Goal: Task Accomplishment & Management: Use online tool/utility

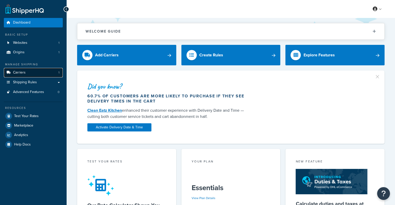
drag, startPoint x: 0, startPoint y: 0, endPoint x: 42, endPoint y: 72, distance: 82.9
click at [42, 71] on link "Carriers 1" at bounding box center [33, 72] width 59 height 9
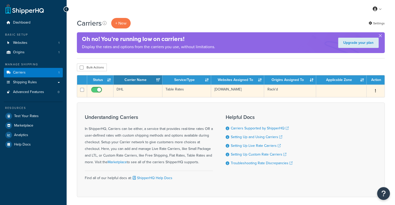
click at [172, 89] on td "Table Rates" at bounding box center [187, 91] width 49 height 13
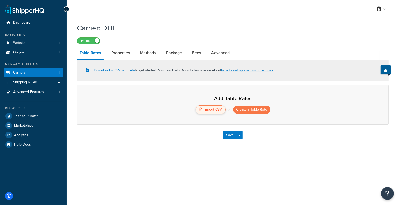
click at [210, 109] on div "Import CSV" at bounding box center [210, 109] width 30 height 9
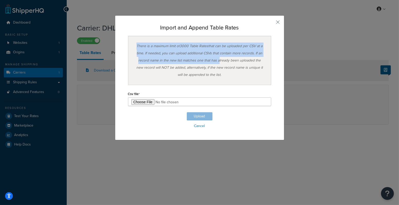
drag, startPoint x: 157, startPoint y: 37, endPoint x: 212, endPoint y: 64, distance: 60.5
click at [212, 64] on div "There is a maximum limit of 3000 Table Rates that can be uploaded per CSV at a …" at bounding box center [199, 60] width 143 height 49
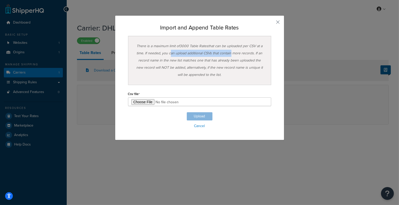
drag, startPoint x: 167, startPoint y: 55, endPoint x: 228, endPoint y: 54, distance: 61.3
click at [228, 54] on div "There is a maximum limit of 3000 Table Rates that can be uploaded per CSV at a …" at bounding box center [199, 60] width 143 height 49
click at [217, 52] on div "There is a maximum limit of 3000 Table Rates that can be uploaded per CSV at a …" at bounding box center [199, 60] width 143 height 49
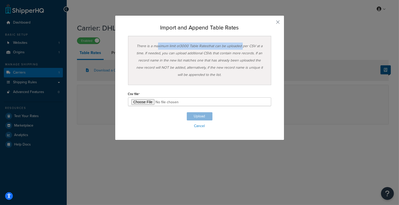
drag, startPoint x: 156, startPoint y: 45, endPoint x: 241, endPoint y: 47, distance: 84.7
click at [241, 47] on div "There is a maximum limit of 3000 Table Rates that can be uploaded per CSV at a …" at bounding box center [199, 60] width 143 height 49
click at [235, 60] on div "There is a maximum limit of 3000 Table Rates that can be uploaded per CSV at a …" at bounding box center [199, 60] width 143 height 49
click at [155, 53] on div "There is a maximum limit of 3000 Table Rates that can be uploaded per CSV at a …" at bounding box center [199, 60] width 143 height 49
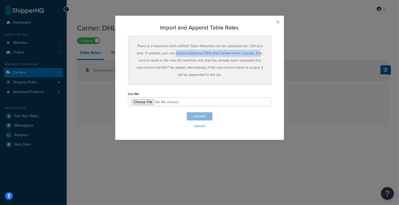
drag, startPoint x: 175, startPoint y: 53, endPoint x: 254, endPoint y: 59, distance: 79.2
click at [257, 53] on div "There is a maximum limit of 3000 Table Rates that can be uploaded per CSV at a …" at bounding box center [199, 60] width 143 height 49
click at [252, 60] on div "There is a maximum limit of 3000 Table Rates that can be uploaded per CSV at a …" at bounding box center [199, 60] width 143 height 49
drag, startPoint x: 152, startPoint y: 61, endPoint x: 161, endPoint y: 64, distance: 9.6
click at [154, 61] on div "There is a maximum limit of 3000 Table Rates that can be uploaded per CSV at a …" at bounding box center [199, 60] width 143 height 49
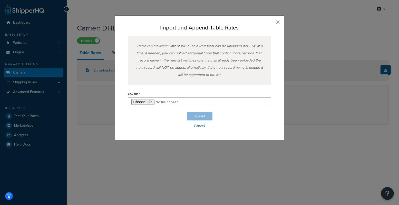
click at [187, 114] on div "Upload Cancel" at bounding box center [199, 120] width 143 height 17
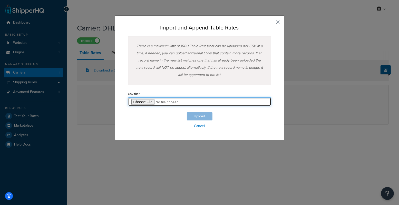
click at [140, 104] on input "file" at bounding box center [199, 101] width 143 height 9
type input "C:\fakepath\ShippingHQ Rates - 2.csv"
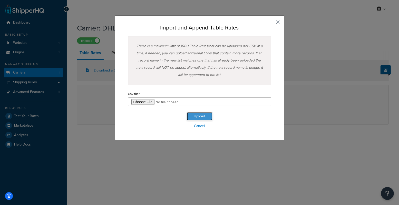
click at [196, 118] on button "Upload" at bounding box center [200, 116] width 26 height 8
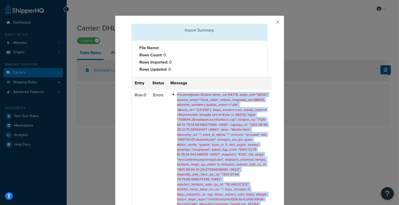
drag, startPoint x: 222, startPoint y: 164, endPoint x: 172, endPoint y: 95, distance: 85.0
click at [177, 95] on li at bounding box center [223, 201] width 92 height 219
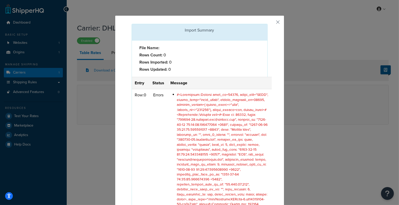
click at [172, 100] on td at bounding box center [219, 203] width 104 height 228
click at [274, 22] on div "Import Summary File Name: Rows Count: 0 Rows Imported: 0 Rows Updated: 0 Entry …" at bounding box center [199, 182] width 169 height 334
drag, startPoint x: 277, startPoint y: 22, endPoint x: 284, endPoint y: 23, distance: 6.4
click at [267, 24] on button "button" at bounding box center [266, 24] width 1 height 1
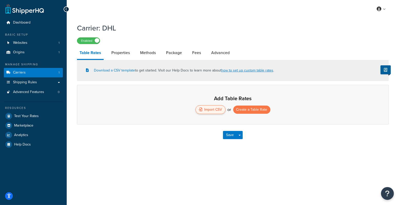
click at [219, 112] on div "Import CSV" at bounding box center [210, 109] width 30 height 9
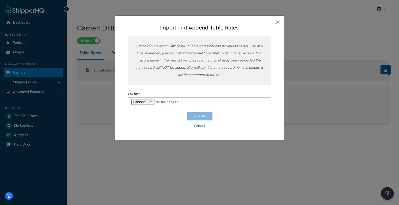
click at [191, 114] on div "Upload Cancel" at bounding box center [199, 120] width 143 height 17
click at [184, 114] on div "Upload Cancel" at bounding box center [199, 120] width 143 height 17
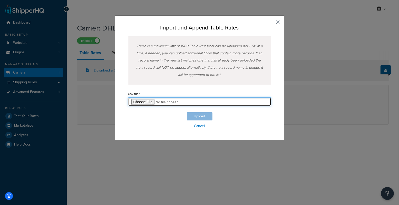
click at [138, 101] on input "file" at bounding box center [199, 101] width 143 height 9
type input "C:\fakepath\ShippingHQ Rates - 2.csv"
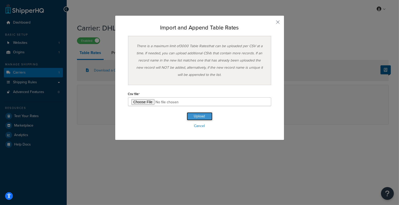
drag, startPoint x: 196, startPoint y: 115, endPoint x: 185, endPoint y: 116, distance: 10.5
click at [196, 115] on button "Upload" at bounding box center [200, 116] width 26 height 8
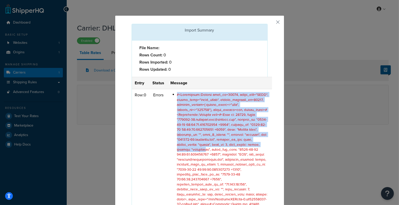
drag, startPoint x: 178, startPoint y: 97, endPoint x: 231, endPoint y: 139, distance: 68.2
click at [231, 149] on span at bounding box center [223, 201] width 92 height 219
click at [267, 24] on button "button" at bounding box center [266, 24] width 1 height 1
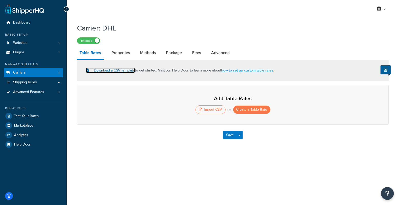
click at [114, 71] on link "Download a CSV template" at bounding box center [110, 70] width 49 height 5
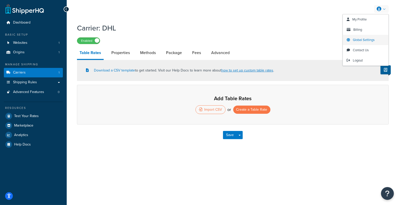
click at [367, 40] on span "Global Settings" at bounding box center [364, 39] width 22 height 5
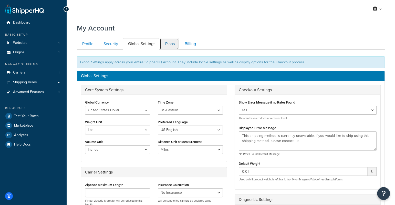
click at [173, 44] on link "Plans" at bounding box center [169, 44] width 19 height 12
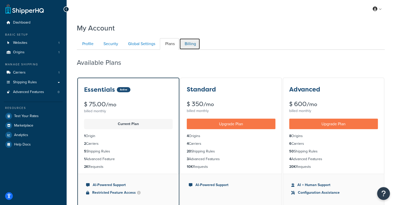
click at [181, 47] on link "Billing" at bounding box center [189, 44] width 21 height 12
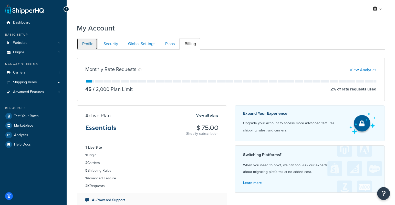
click at [83, 47] on link "Profile" at bounding box center [87, 44] width 21 height 12
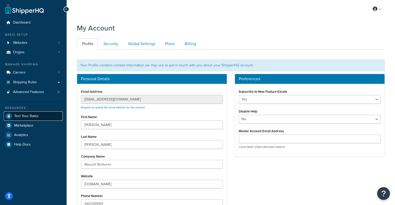
click at [25, 113] on link "Test Your Rates" at bounding box center [33, 116] width 59 height 9
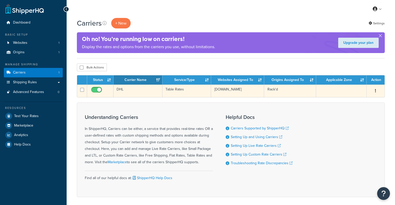
click at [149, 88] on td "DHL" at bounding box center [138, 91] width 49 height 13
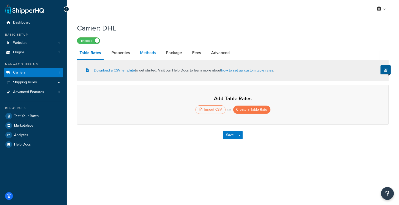
click at [141, 52] on link "Methods" at bounding box center [147, 53] width 21 height 12
select select "25"
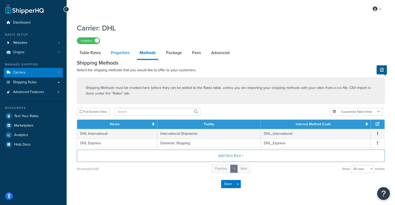
click at [122, 53] on link "Properties" at bounding box center [120, 53] width 24 height 12
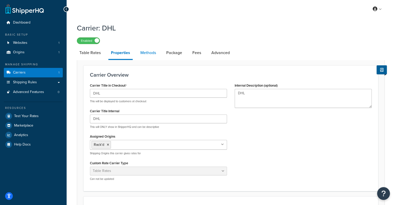
click at [143, 54] on link "Methods" at bounding box center [148, 53] width 21 height 12
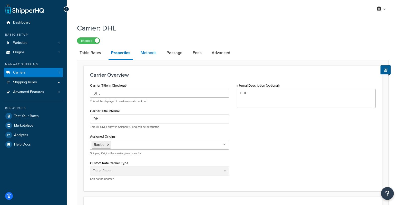
select select "25"
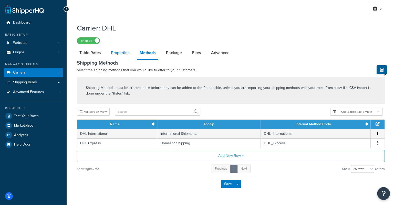
click at [125, 54] on link "Properties" at bounding box center [120, 53] width 24 height 12
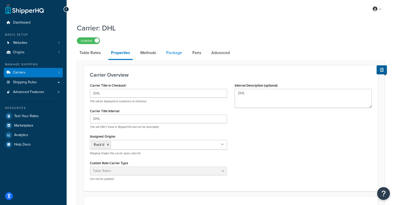
click at [176, 52] on link "Package" at bounding box center [174, 53] width 21 height 12
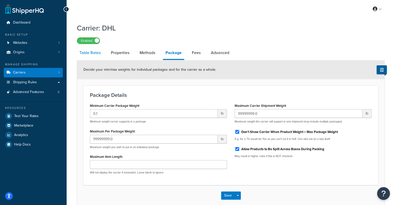
click at [89, 56] on link "Table Rates" at bounding box center [90, 53] width 26 height 12
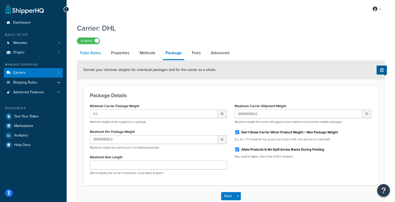
select select "25"
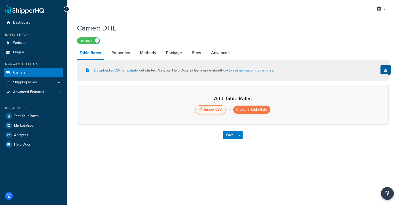
click at [205, 111] on div "Import CSV" at bounding box center [210, 109] width 30 height 9
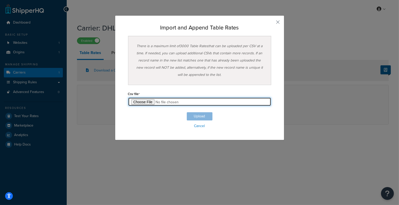
click at [128, 103] on input "file" at bounding box center [199, 101] width 143 height 9
type input "C:\fakepath\ShippingHQ Rates - 2.csv"
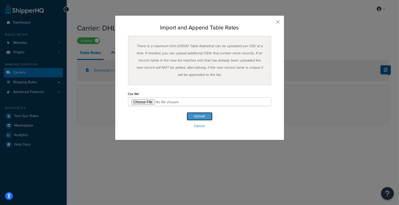
click at [202, 115] on button "Upload" at bounding box center [200, 116] width 26 height 8
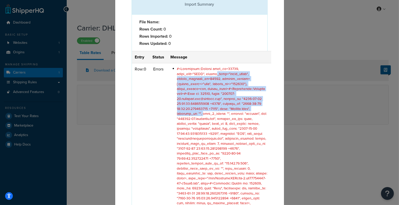
scroll to position [35, 0]
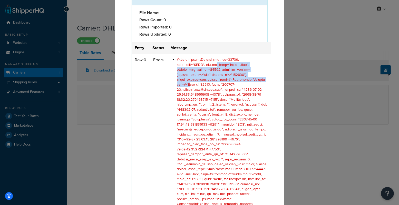
drag, startPoint x: 182, startPoint y: 92, endPoint x: 241, endPoint y: 82, distance: 59.9
click at [241, 82] on span at bounding box center [222, 169] width 91 height 224
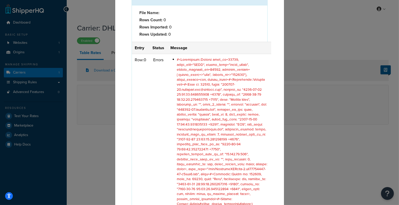
click at [201, 85] on span at bounding box center [222, 169] width 91 height 224
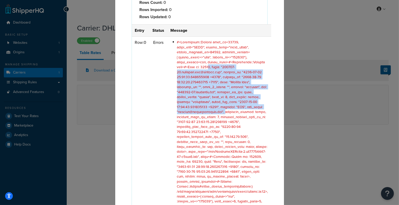
drag, startPoint x: 181, startPoint y: 86, endPoint x: 257, endPoint y: 112, distance: 80.4
click at [257, 112] on li at bounding box center [222, 152] width 91 height 224
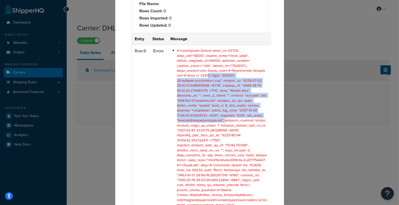
click at [223, 90] on span at bounding box center [222, 160] width 91 height 224
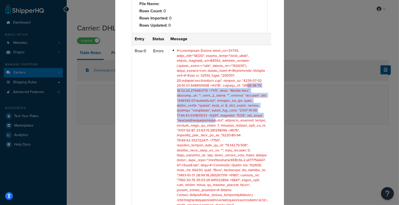
drag, startPoint x: 197, startPoint y: 85, endPoint x: 238, endPoint y: 119, distance: 53.3
click at [238, 119] on span at bounding box center [222, 160] width 91 height 224
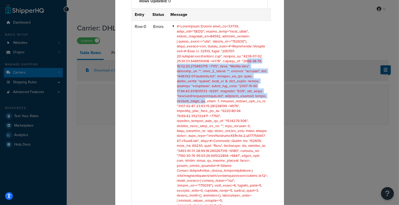
scroll to position [74, 0]
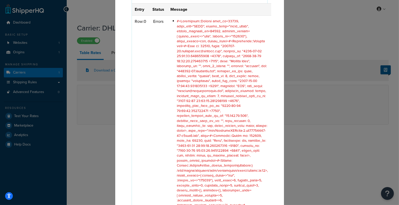
click at [230, 117] on span at bounding box center [222, 130] width 91 height 224
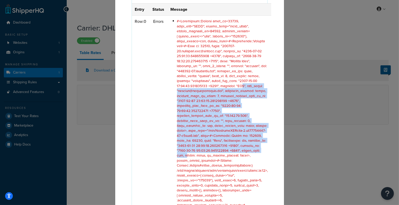
drag, startPoint x: 179, startPoint y: 87, endPoint x: 247, endPoint y: 151, distance: 93.1
click at [248, 151] on span at bounding box center [222, 130] width 91 height 224
click at [247, 151] on span at bounding box center [222, 130] width 91 height 224
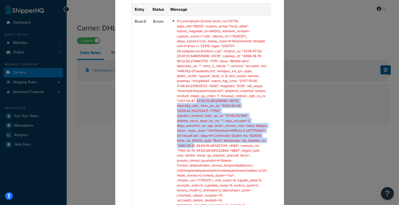
drag, startPoint x: 195, startPoint y: 105, endPoint x: 252, endPoint y: 139, distance: 66.1
click at [252, 139] on td at bounding box center [219, 132] width 104 height 233
click at [252, 139] on span at bounding box center [222, 130] width 91 height 224
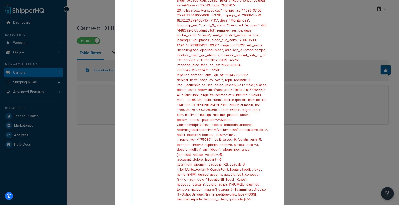
scroll to position [115, 0]
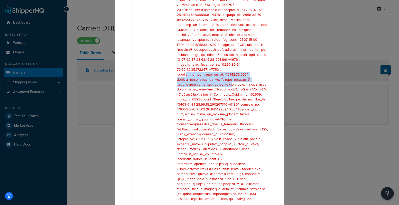
drag, startPoint x: 182, startPoint y: 70, endPoint x: 227, endPoint y: 81, distance: 45.8
click at [226, 81] on span at bounding box center [222, 89] width 91 height 224
click at [227, 81] on span at bounding box center [222, 89] width 91 height 224
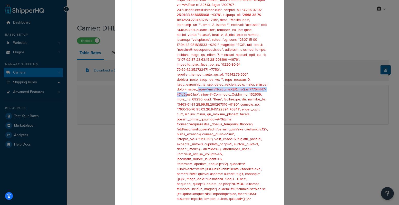
drag, startPoint x: 190, startPoint y: 87, endPoint x: 240, endPoint y: 93, distance: 50.1
click at [237, 92] on span at bounding box center [222, 89] width 91 height 224
click at [242, 93] on span at bounding box center [222, 89] width 91 height 224
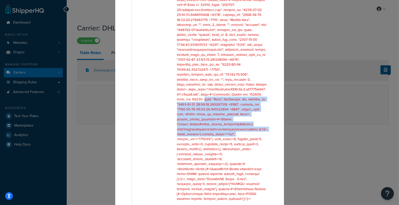
drag, startPoint x: 174, startPoint y: 98, endPoint x: 252, endPoint y: 136, distance: 86.8
click at [252, 135] on li at bounding box center [222, 89] width 91 height 224
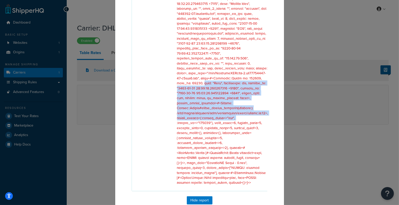
scroll to position [155, 0]
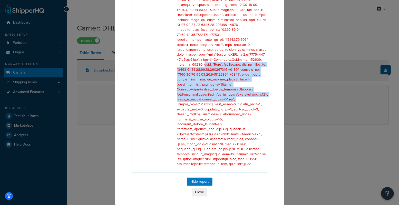
click at [224, 95] on span at bounding box center [222, 54] width 91 height 224
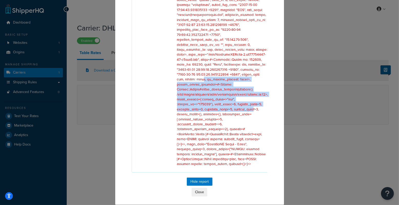
drag, startPoint x: 178, startPoint y: 77, endPoint x: 252, endPoint y: 102, distance: 77.6
click at [251, 102] on li at bounding box center [222, 55] width 91 height 224
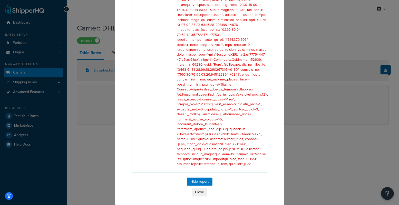
click at [252, 102] on span at bounding box center [222, 54] width 91 height 224
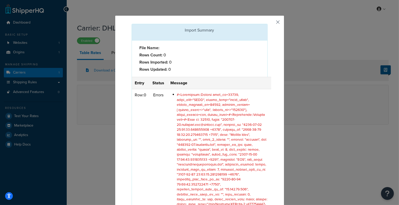
click at [278, 23] on div "Import Summary File Name: Rows Count: 0 Rows Imported: 0 Rows Updated: 0 Entry …" at bounding box center [199, 184] width 169 height 339
click at [267, 24] on button "button" at bounding box center [266, 24] width 1 height 1
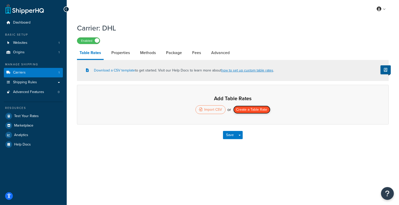
click at [242, 109] on button "Create a Table Rate" at bounding box center [251, 110] width 37 height 8
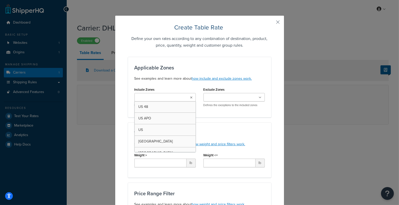
click at [148, 95] on input "Include Zones" at bounding box center [158, 98] width 45 height 6
type input "[DEMOGRAPHIC_DATA]"
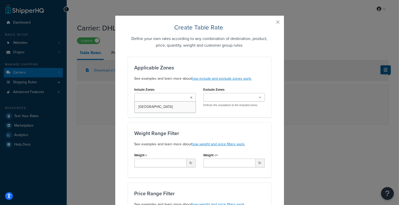
click at [148, 114] on div "Applicable Zones See examples and learn more about how include and exclude zone…" at bounding box center [199, 87] width 143 height 61
click at [161, 102] on ul at bounding box center [164, 97] width 61 height 8
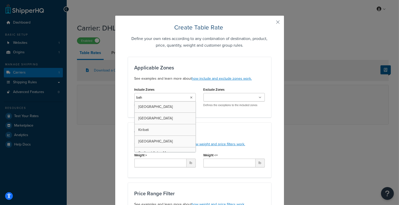
type input "[DEMOGRAPHIC_DATA]"
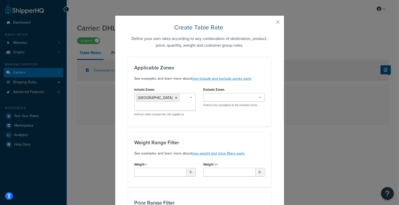
click at [222, 132] on div "Weight Range Filter See examples and learn more about how weight and price filt…" at bounding box center [199, 159] width 143 height 55
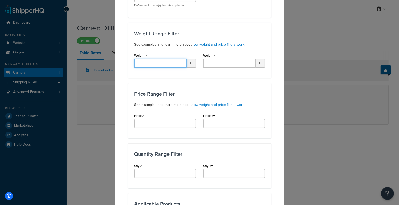
scroll to position [108, 0]
click at [162, 60] on input "Weight >" at bounding box center [160, 63] width 52 height 9
type input "1.75"
click at [195, 91] on div "Price Range Filter See examples and learn more about how weight and price filte…" at bounding box center [199, 111] width 143 height 55
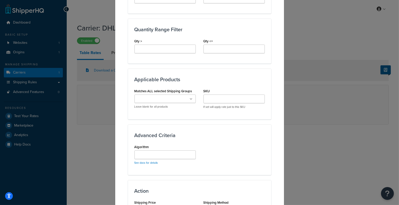
scroll to position [297, 0]
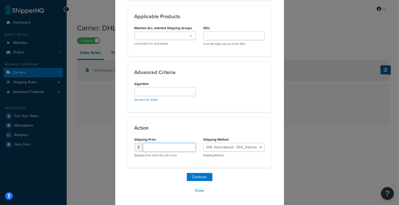
click at [165, 149] on input "number" at bounding box center [169, 147] width 53 height 9
type input "26.99"
click option "DHL International - DHL_International" at bounding box center [0, 0] width 0 height 0
click at [222, 125] on h3 "Action" at bounding box center [199, 128] width 130 height 6
click at [192, 175] on button "Continue" at bounding box center [200, 177] width 26 height 8
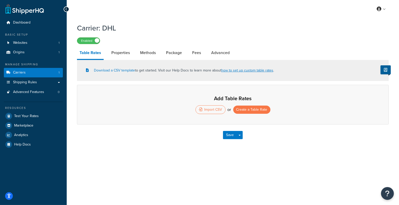
select select "25"
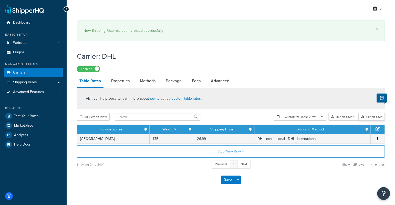
click at [371, 117] on button "Export CSV" at bounding box center [372, 117] width 26 height 8
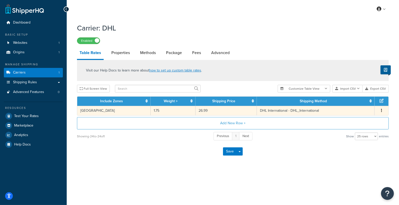
click at [383, 112] on span "Edit Duplicate Delete" at bounding box center [381, 111] width 8 height 6
click at [382, 112] on button "button" at bounding box center [381, 111] width 4 height 6
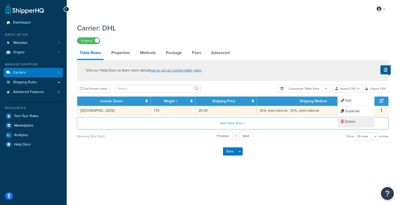
click at [342, 119] on div "Delete" at bounding box center [356, 122] width 36 height 11
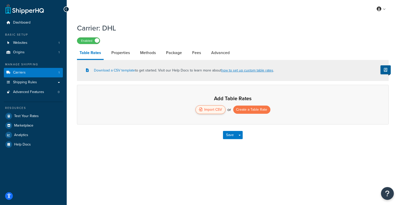
click at [222, 110] on div "Import CSV" at bounding box center [210, 109] width 30 height 9
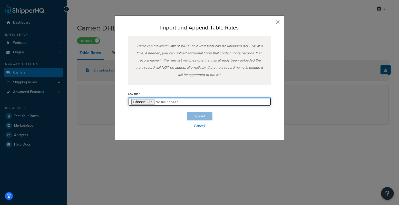
click at [137, 102] on input "file" at bounding box center [199, 101] width 143 height 9
click at [134, 103] on input "file" at bounding box center [199, 101] width 143 height 9
type input "C:\fakepath\ShippingHQ Rates - 2 (1) - ShippingHQ Rates - 2 (1).csv.csv"
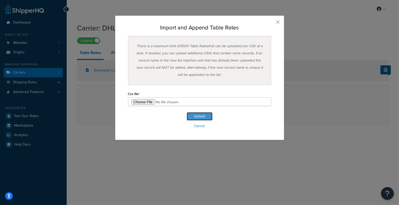
click at [189, 119] on button "Upload" at bounding box center [200, 116] width 26 height 8
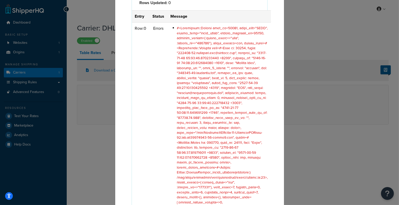
scroll to position [155, 0]
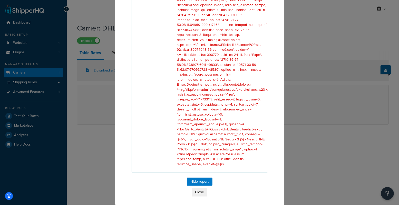
click at [197, 168] on td at bounding box center [218, 54] width 103 height 238
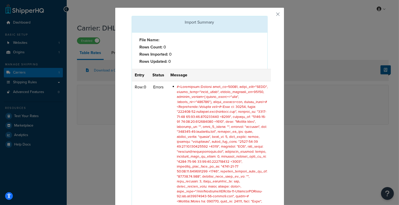
scroll to position [0, 0]
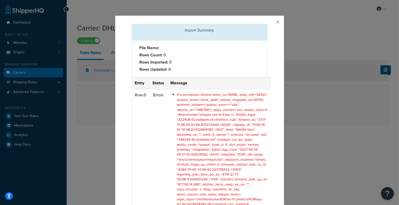
drag, startPoint x: 192, startPoint y: 145, endPoint x: 285, endPoint y: 30, distance: 148.6
click at [191, 146] on span at bounding box center [222, 206] width 91 height 229
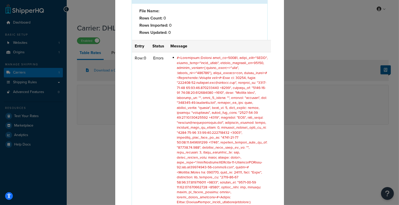
scroll to position [155, 0]
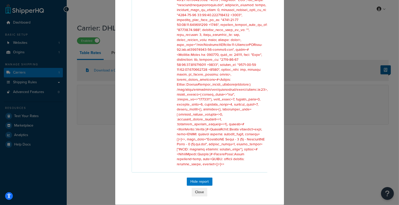
drag, startPoint x: 251, startPoint y: 176, endPoint x: 251, endPoint y: 170, distance: 5.6
click at [251, 176] on div "Import Summary File Name: Rows Count: 0 Rows Imported: 0 Rows Updated: 0 Entry …" at bounding box center [199, 33] width 169 height 344
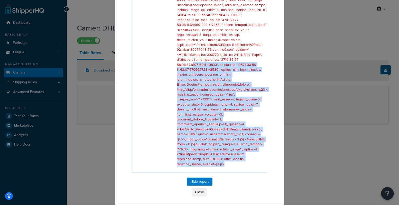
scroll to position [0, 0]
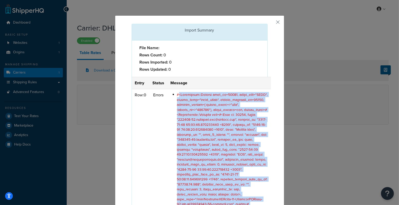
drag, startPoint x: 249, startPoint y: 164, endPoint x: 174, endPoint y: 96, distance: 101.0
click at [177, 96] on li at bounding box center [222, 206] width 91 height 229
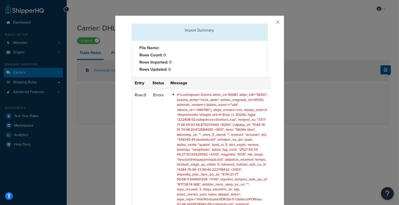
click at [167, 107] on td at bounding box center [218, 208] width 103 height 238
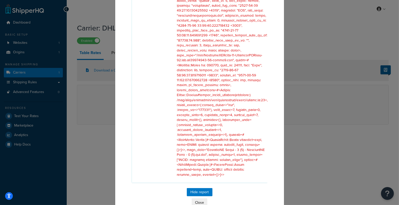
scroll to position [155, 0]
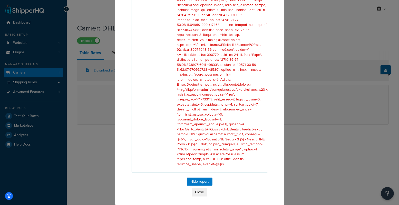
click at [238, 161] on span at bounding box center [222, 51] width 91 height 229
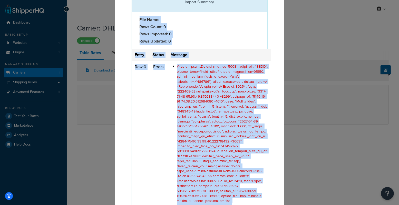
scroll to position [0, 0]
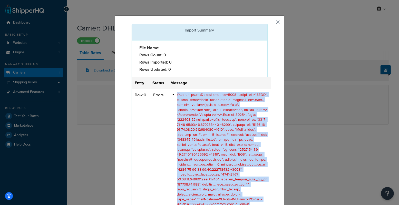
drag, startPoint x: 250, startPoint y: 166, endPoint x: 166, endPoint y: 96, distance: 109.4
click at [167, 96] on td at bounding box center [218, 208] width 103 height 238
copy span "#<Interactor::Context user_id=46766, scope_name="LIVE", entity_type="table_rate…"
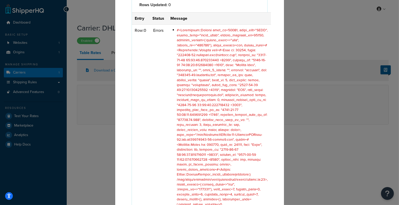
click at [167, 112] on td at bounding box center [218, 144] width 103 height 238
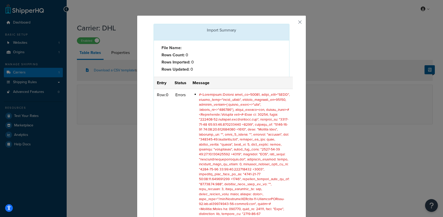
click at [229, 99] on span at bounding box center [244, 206] width 91 height 229
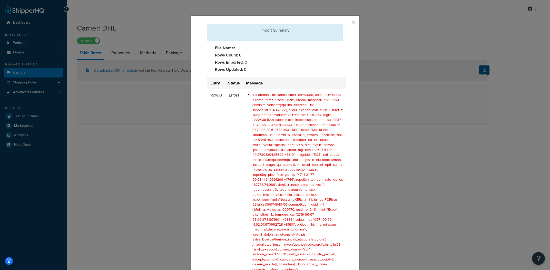
click at [343, 24] on button "button" at bounding box center [342, 24] width 1 height 1
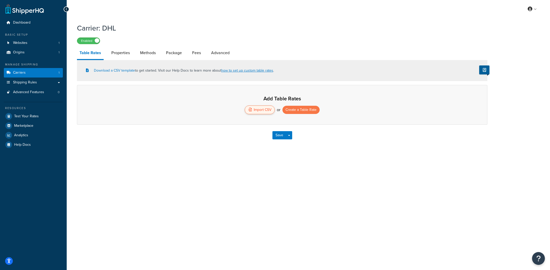
click at [255, 112] on div "Import CSV" at bounding box center [260, 109] width 30 height 9
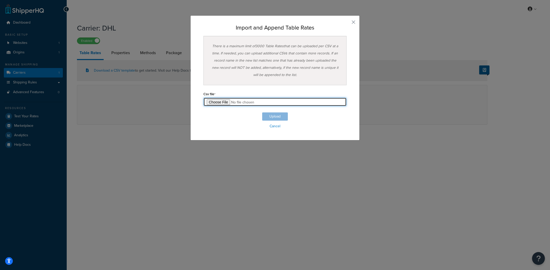
click at [213, 101] on input "file" at bounding box center [274, 101] width 143 height 9
type input "C:\fakepath\ShippingHQ Rates - 2-1.csv"
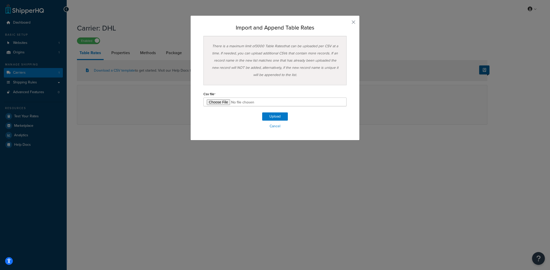
click at [354, 23] on div "Import and Append Table Rates There is a maximum limit of 3000 Table Rates that…" at bounding box center [274, 77] width 169 height 125
click at [346, 23] on button "button" at bounding box center [345, 23] width 1 height 1
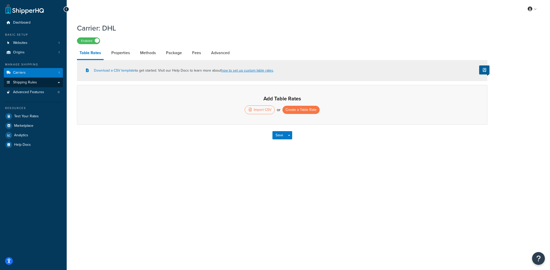
select select "25"
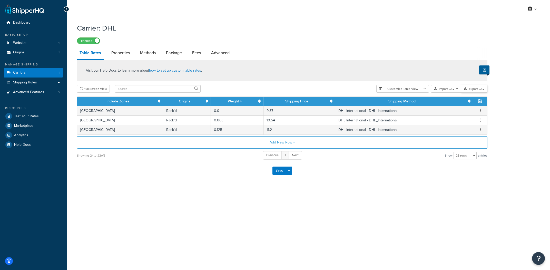
click at [398, 88] on button "Export CSV" at bounding box center [474, 89] width 26 height 8
